Goal: Task Accomplishment & Management: Use online tool/utility

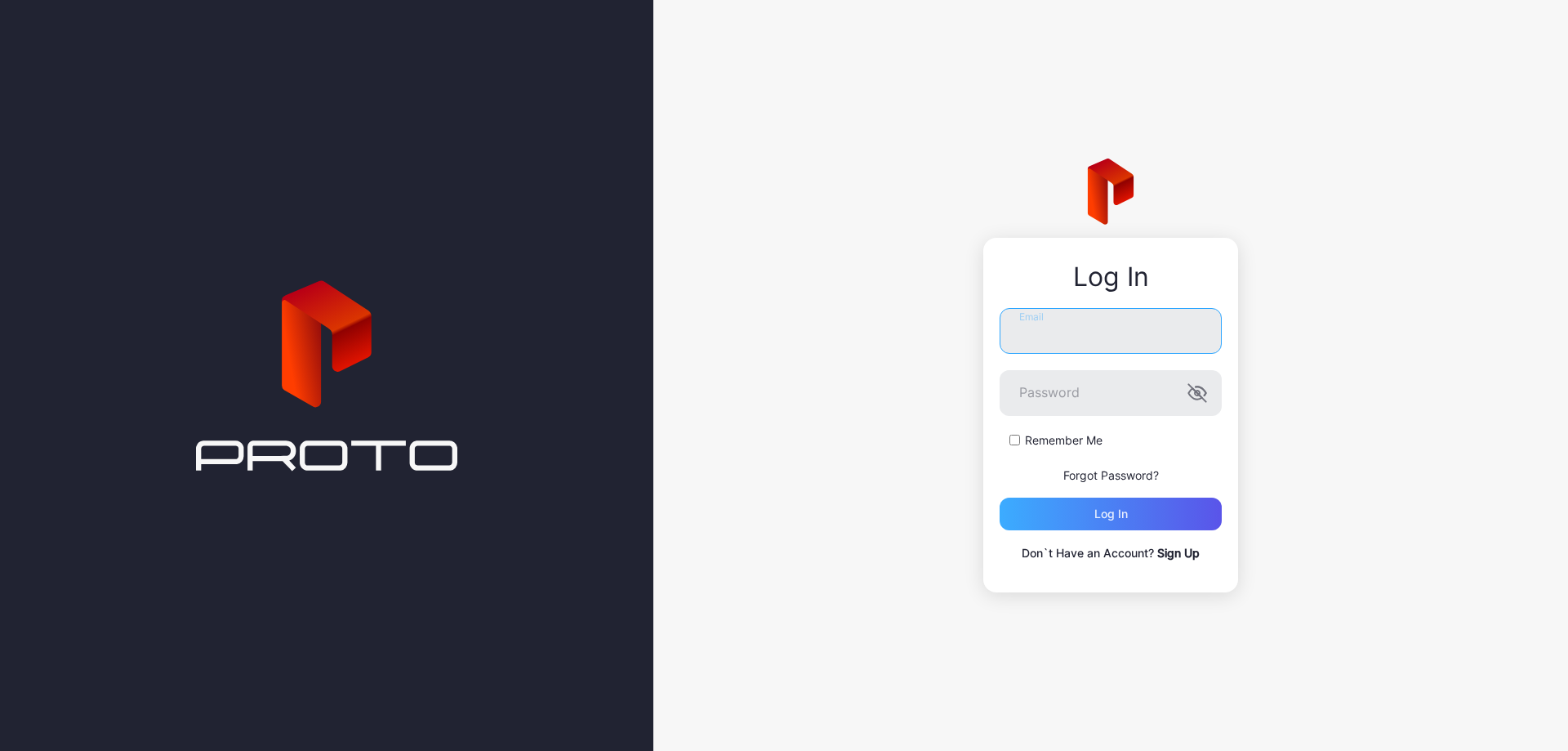
type input "**********"
click at [1133, 502] on div "Log in" at bounding box center [1111, 514] width 222 height 33
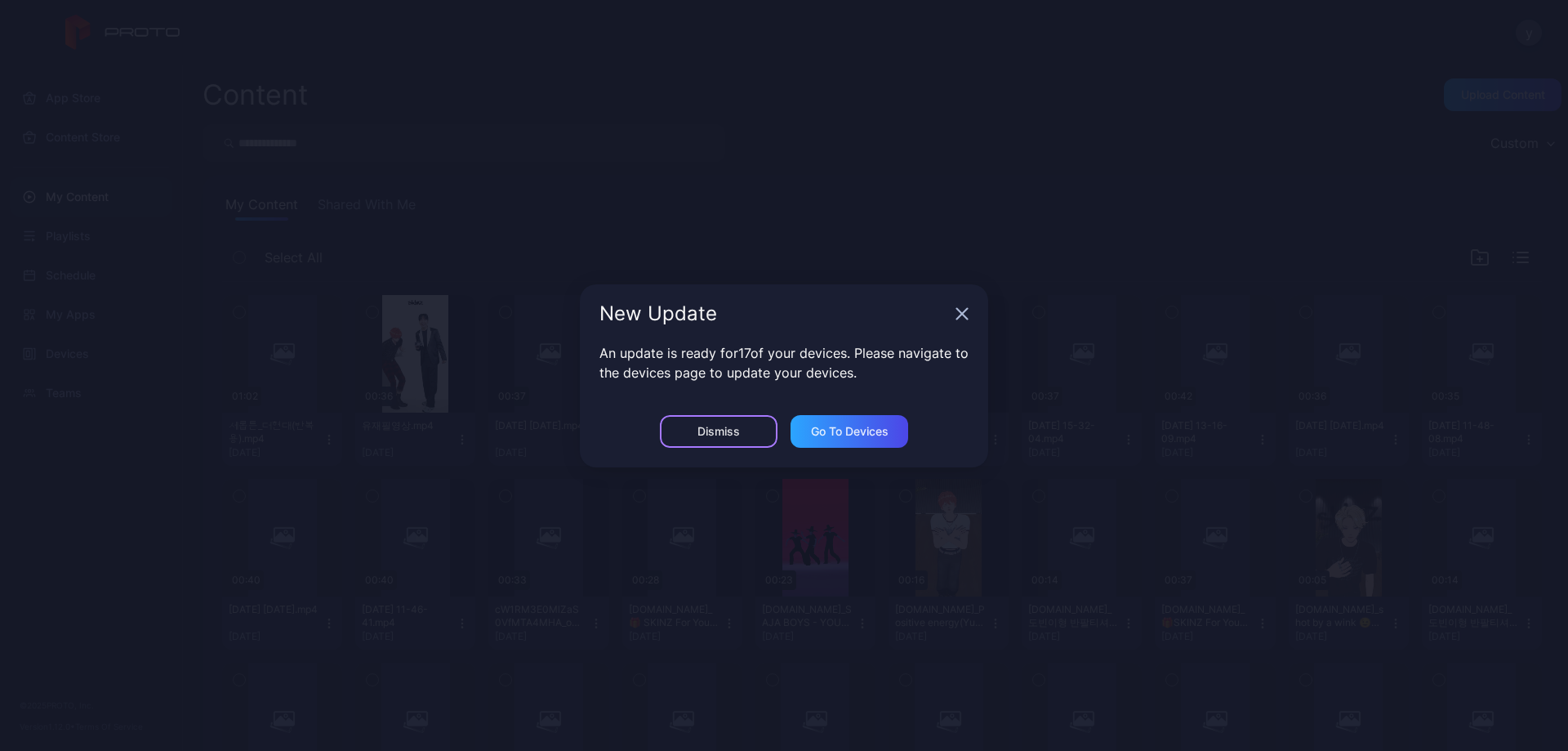
click at [721, 432] on div "Dismiss" at bounding box center [719, 431] width 43 height 13
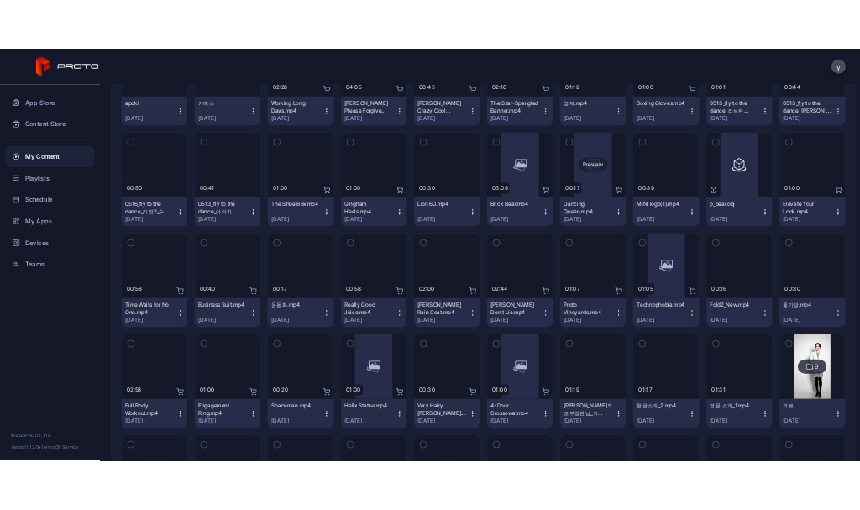
scroll to position [7974, 0]
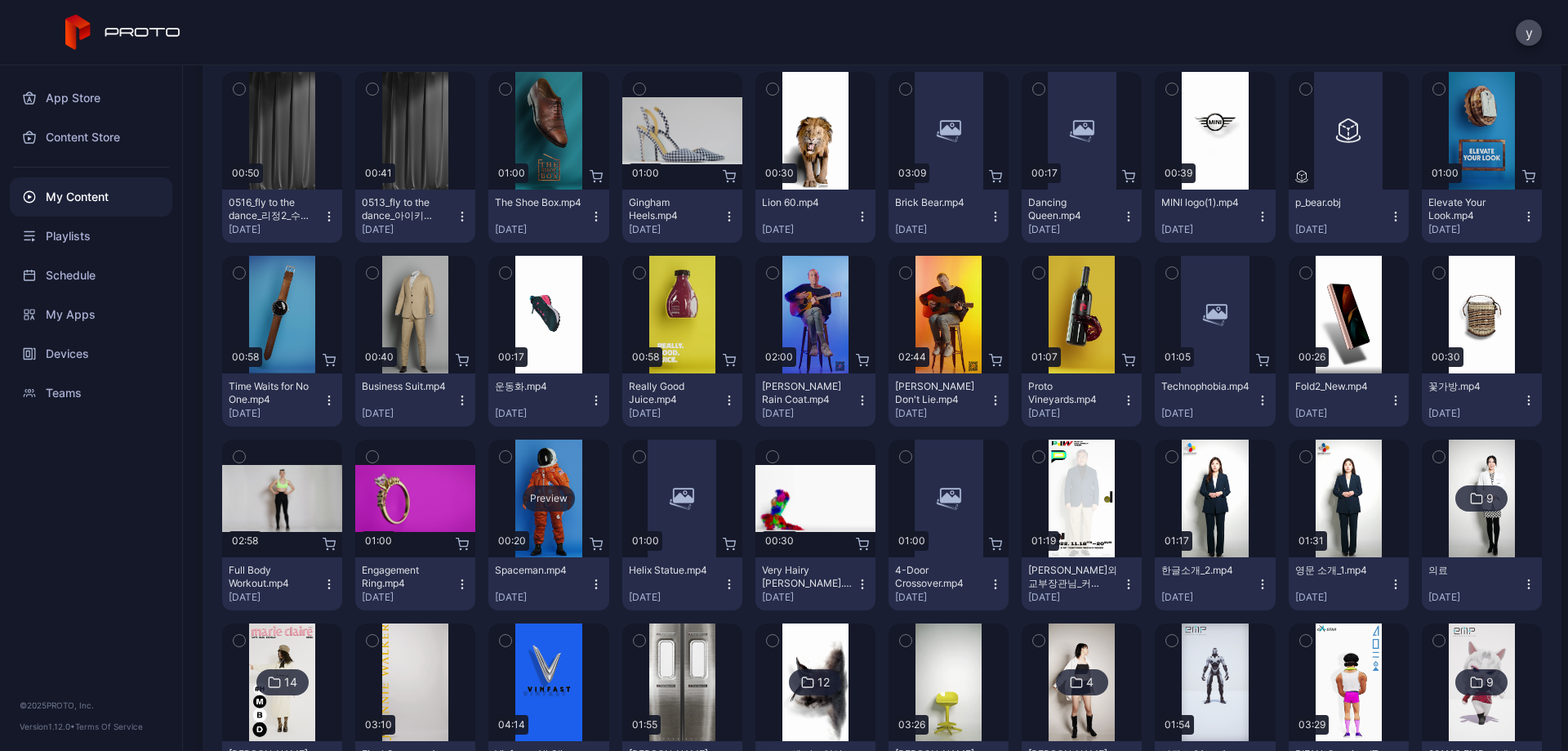
click at [547, 488] on div "Preview" at bounding box center [549, 498] width 53 height 26
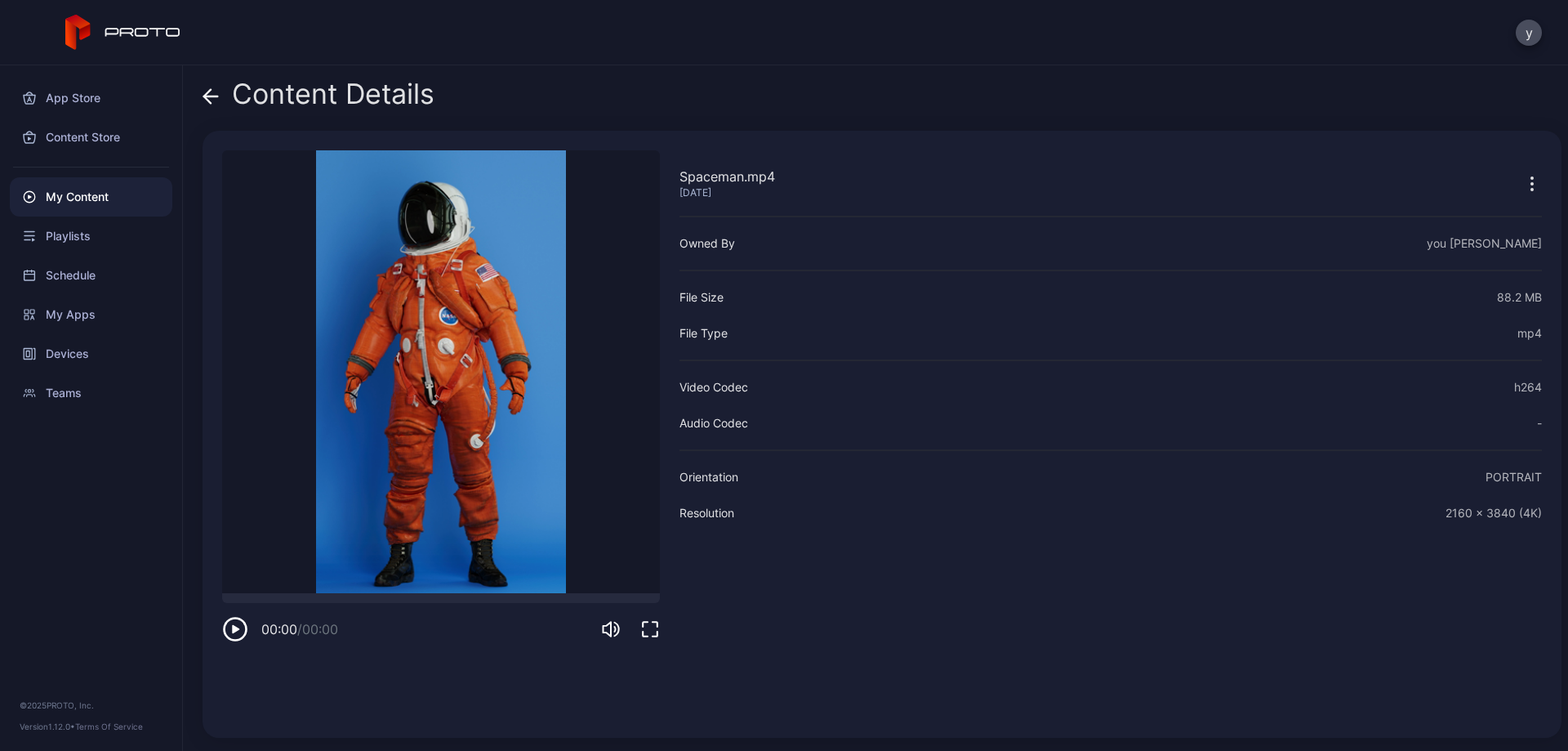
click at [646, 627] on icon "button" at bounding box center [650, 628] width 19 height 19
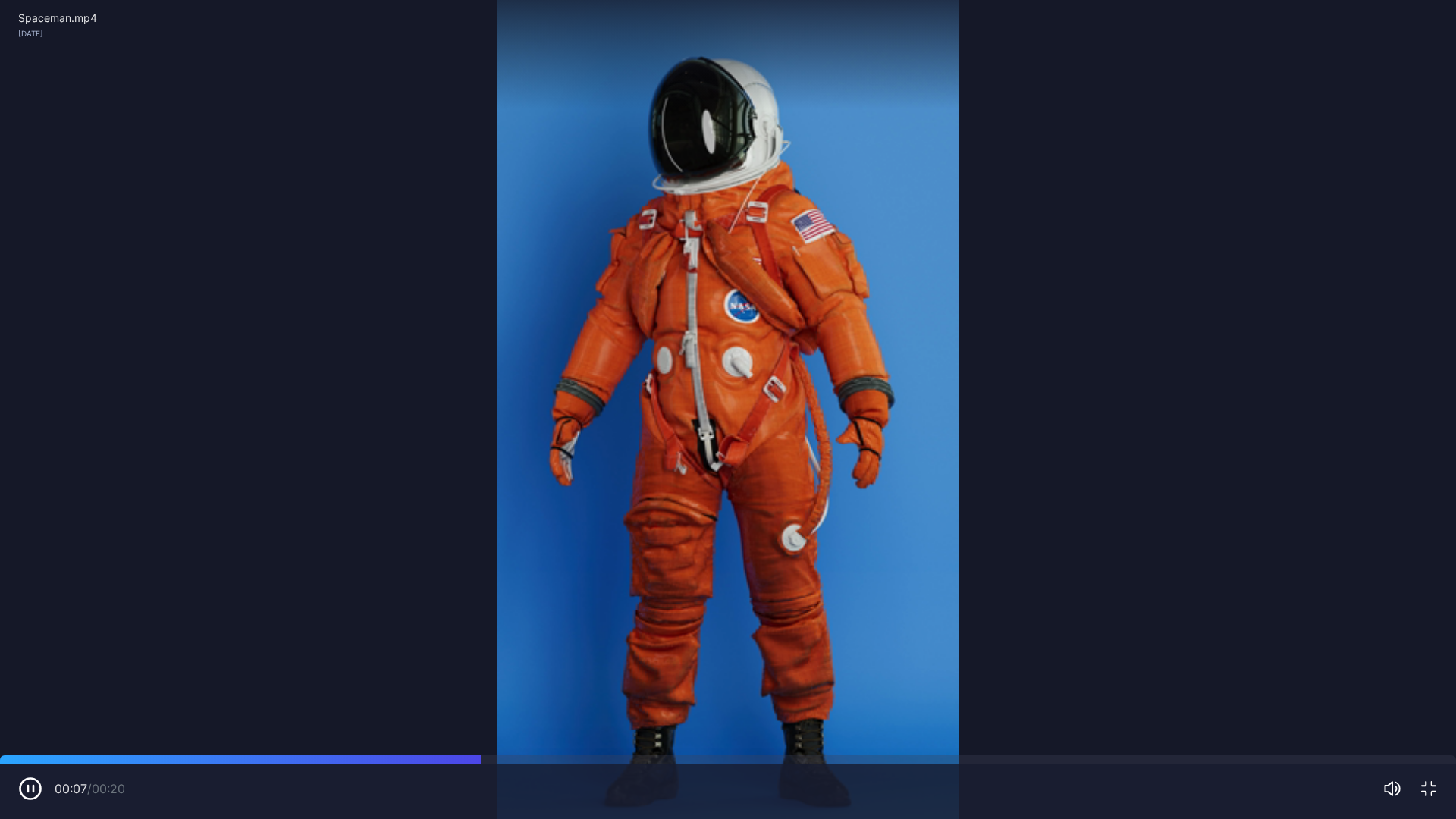
click at [39, 696] on icon "button" at bounding box center [30, 788] width 24 height 24
